Goal: Task Accomplishment & Management: Manage account settings

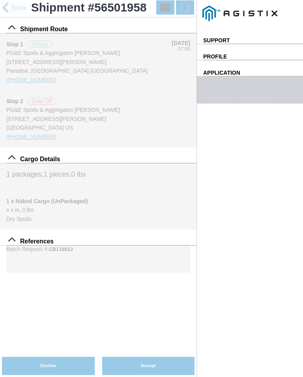
click at [0, 0] on slot "Accept" at bounding box center [0, 0] width 0 height 0
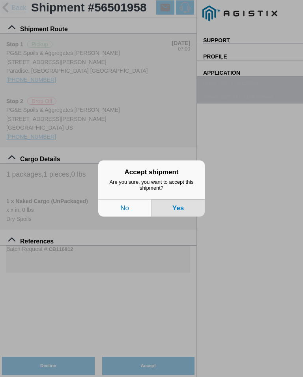
click at [187, 207] on button "Yes" at bounding box center [178, 207] width 53 height 17
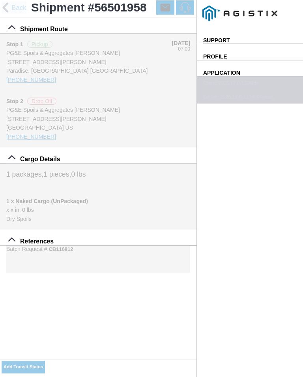
click at [45, 361] on ion-buttons "Add Transit Status" at bounding box center [23, 366] width 43 height 15
click at [0, 0] on slot "Add Transit Status" at bounding box center [0, 0] width 0 height 0
click at [0, 0] on input "17:40" at bounding box center [0, 0] width 0 height 0
type input "07:00"
click at [0, 0] on input "[DATE]" at bounding box center [0, 0] width 0 height 0
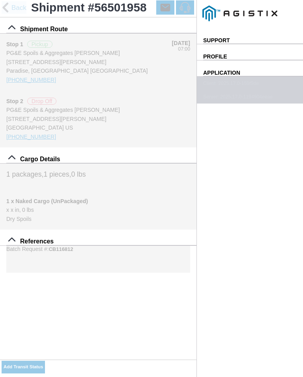
type input "[DATE]"
click at [0, 0] on div "Location" at bounding box center [0, 0] width 0 height 0
click at [0, 0] on div "[STREET_ADDRESS][PERSON_NAME]" at bounding box center [0, 0] width 0 height 0
click at [0, 0] on slot "Apply" at bounding box center [0, 0] width 0 height 0
type input "Paradise"
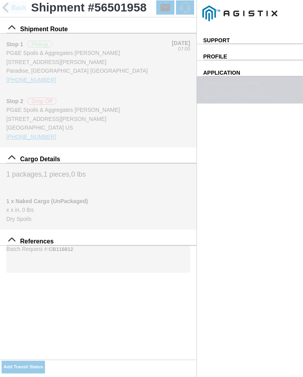
click at [0, 0] on select "Select Arrive at Drop Off Arrive at Pickup Break Start Break Stop Depart Drop O…" at bounding box center [0, 0] width 0 height 0
select select "ARVPULOC"
click at [0, 0] on span "SAVE" at bounding box center [0, 0] width 0 height 0
